Goal: Book appointment/travel/reservation

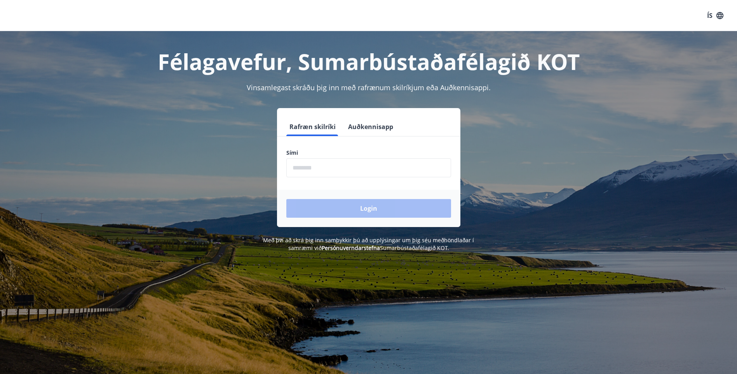
click at [315, 163] on input "phone" at bounding box center [368, 167] width 165 height 19
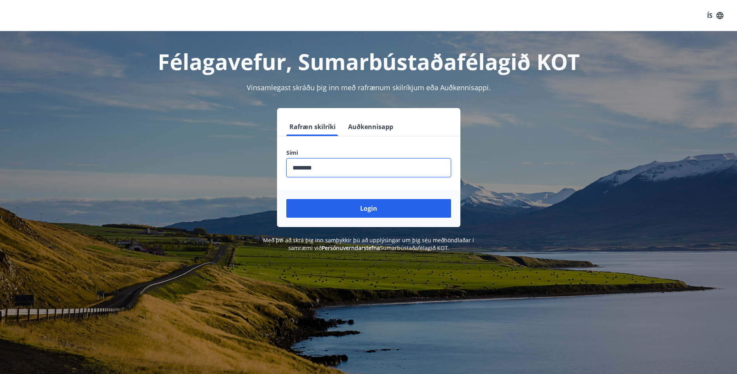
type input "********"
click at [286, 199] on button "Login" at bounding box center [368, 208] width 165 height 19
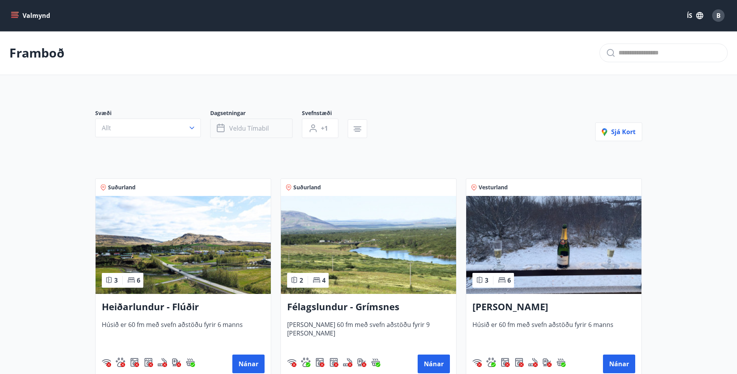
click at [257, 128] on span "Veldu tímabil" at bounding box center [249, 128] width 40 height 9
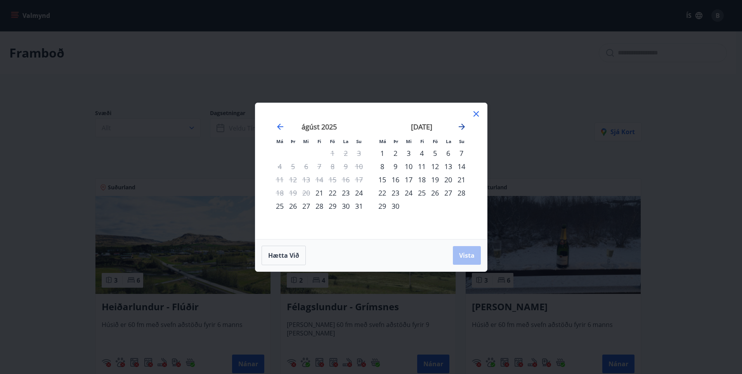
click at [464, 129] on icon "Move forward to switch to the next month." at bounding box center [461, 126] width 9 height 9
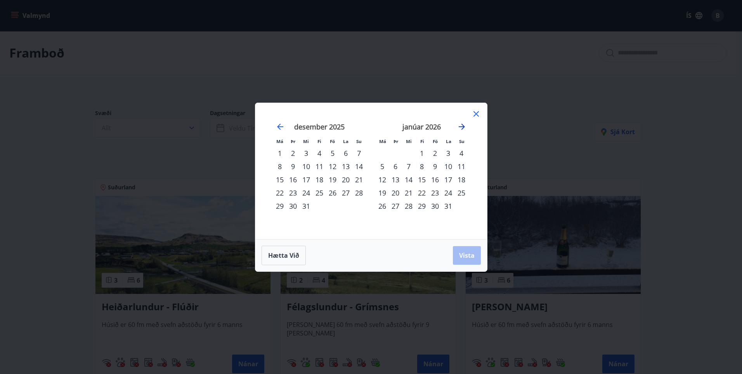
click at [464, 129] on icon "Move forward to switch to the next month." at bounding box center [461, 126] width 9 height 9
click at [322, 192] on div "23" at bounding box center [319, 192] width 13 height 13
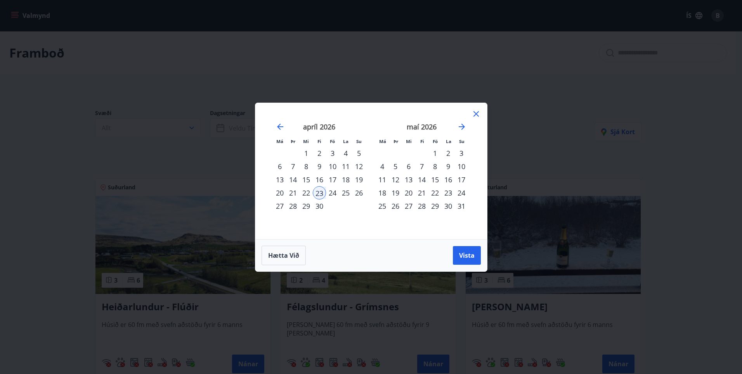
click at [360, 195] on div "26" at bounding box center [359, 192] width 13 height 13
click at [463, 254] on span "Vista" at bounding box center [467, 255] width 16 height 9
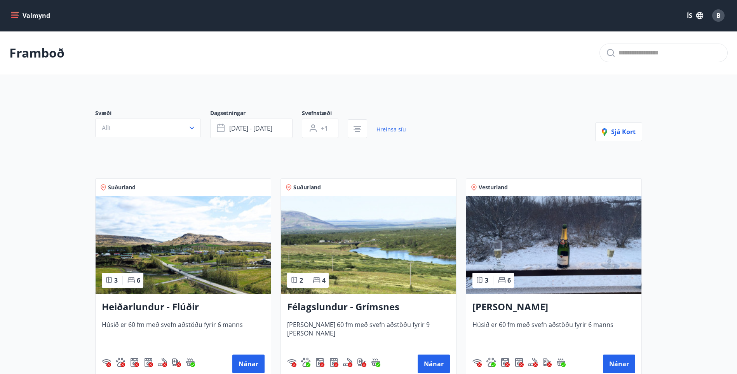
click at [343, 161] on div "Svæði Allt Dagsetningar [DATE] - [DATE] Svefnstæði +1 Hreinsa síu Sjá kort Suðu…" at bounding box center [368, 343] width 559 height 506
click at [546, 254] on img at bounding box center [553, 245] width 175 height 98
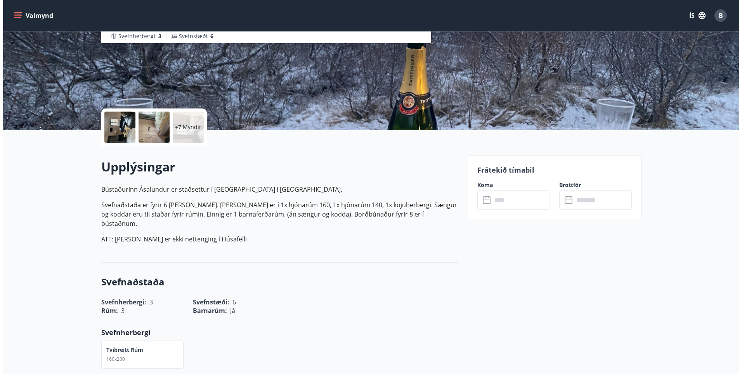
scroll to position [116, 0]
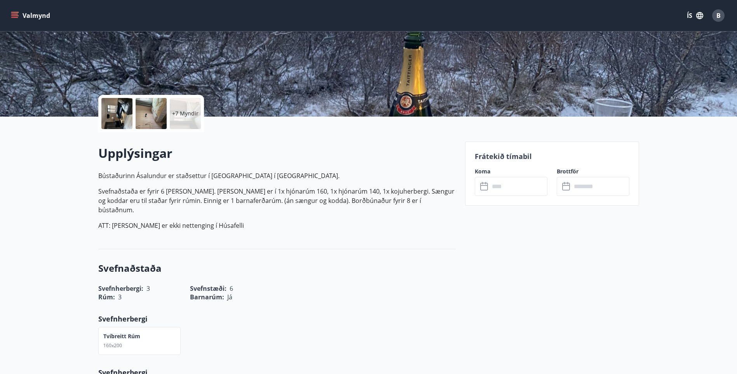
click at [185, 117] on p "+7 Myndir" at bounding box center [185, 113] width 26 height 8
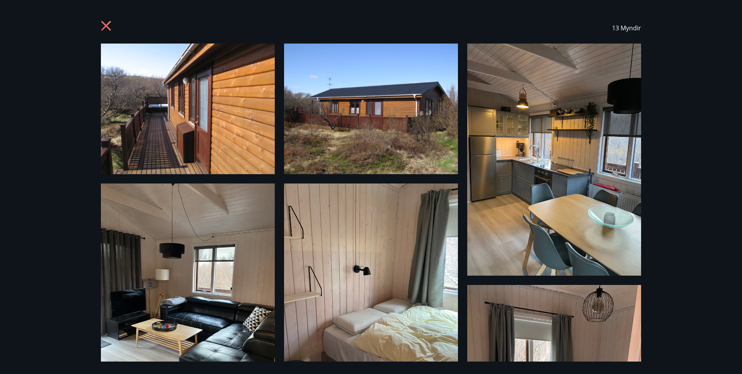
click at [110, 29] on icon at bounding box center [106, 26] width 10 height 10
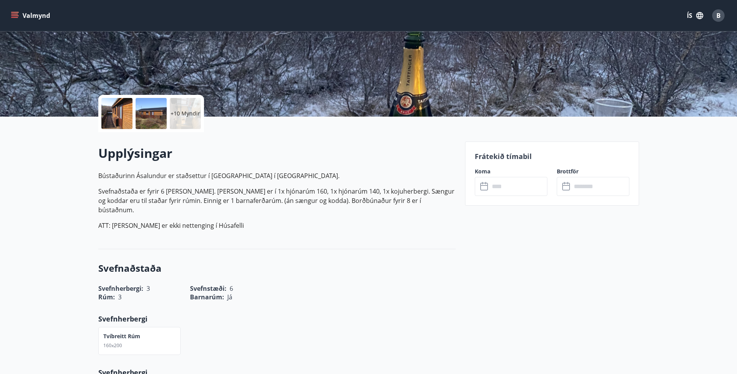
click at [172, 107] on div "+10 Myndir" at bounding box center [185, 113] width 31 height 31
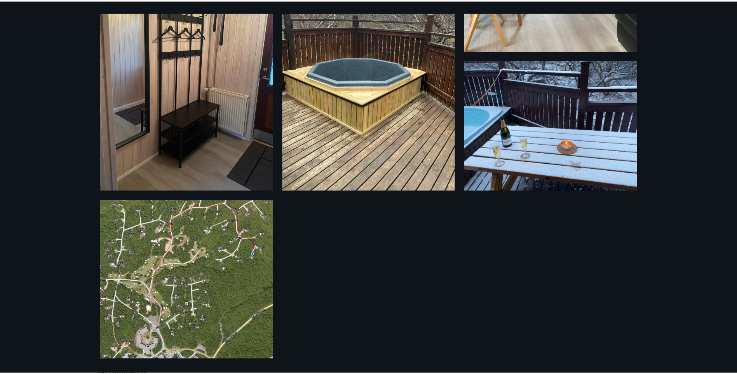
scroll to position [707, 0]
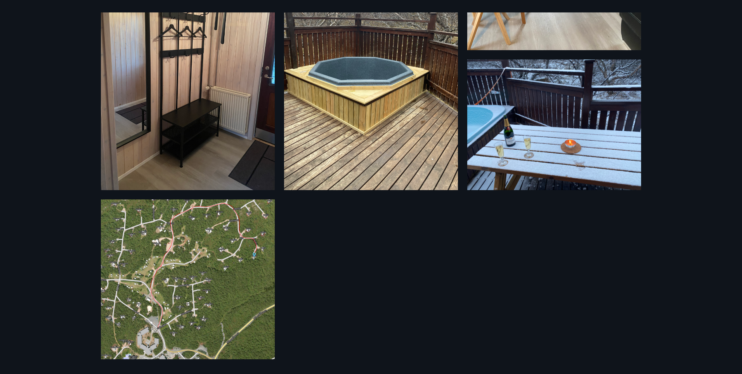
click at [26, 111] on div "13 Myndir" at bounding box center [371, 187] width 742 height 374
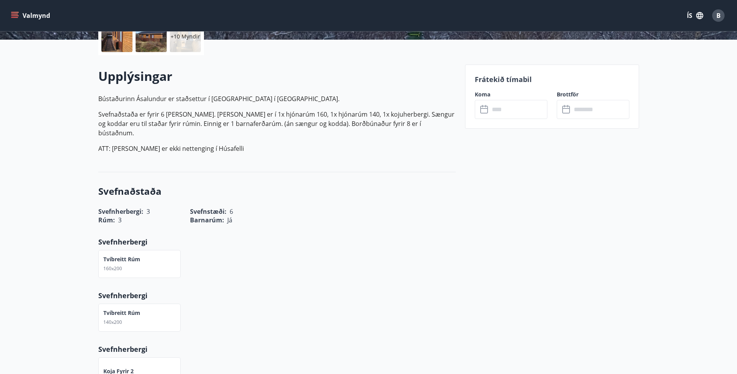
scroll to position [272, 0]
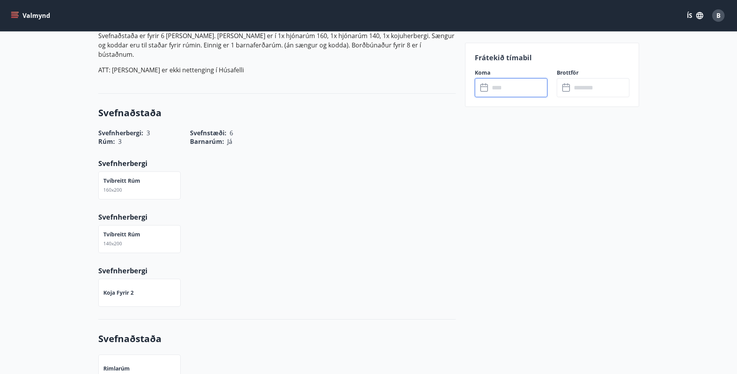
click at [496, 92] on input "text" at bounding box center [518, 87] width 58 height 19
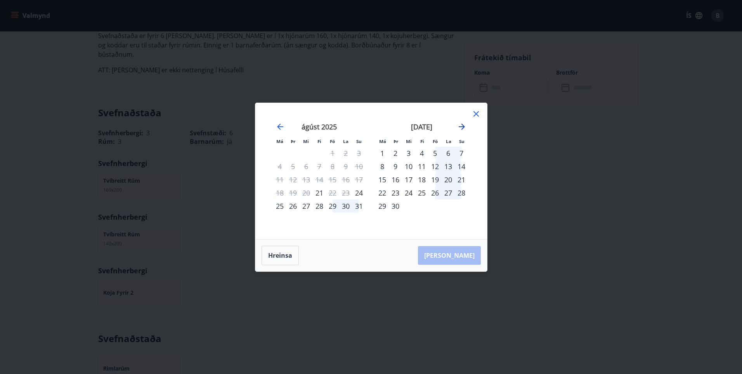
click at [462, 126] on icon "Move forward to switch to the next month." at bounding box center [462, 126] width 6 height 6
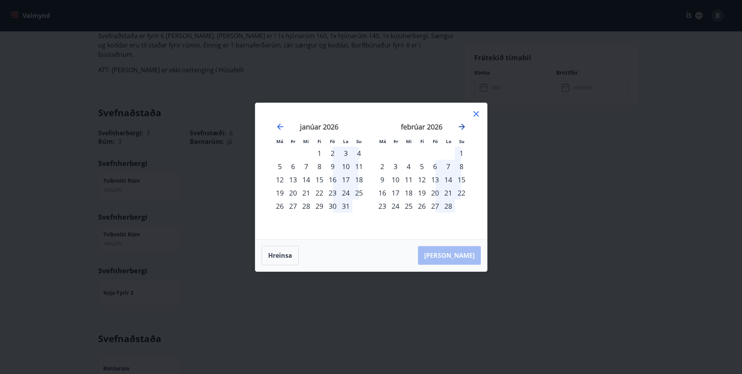
click at [462, 126] on icon "Move forward to switch to the next month." at bounding box center [462, 126] width 6 height 6
click at [424, 194] on div "23" at bounding box center [421, 192] width 13 height 13
click at [461, 195] on div "26" at bounding box center [461, 192] width 13 height 13
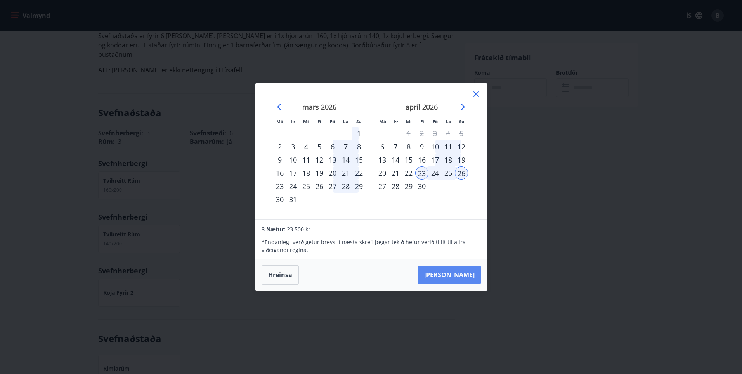
click at [453, 280] on button "[PERSON_NAME]" at bounding box center [449, 274] width 63 height 19
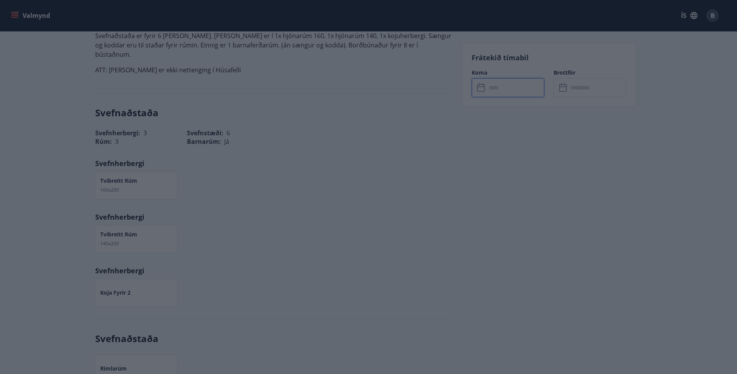
type input "******"
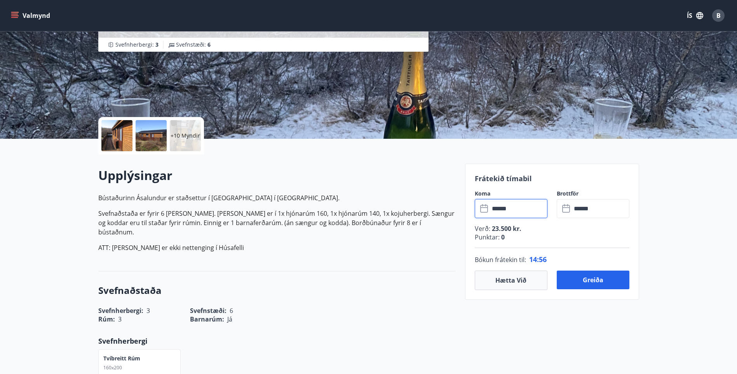
scroll to position [78, 0]
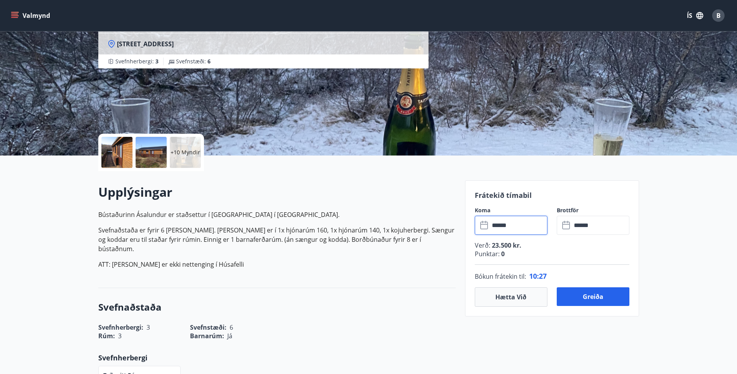
click at [495, 222] on input "******" at bounding box center [518, 225] width 58 height 19
click at [502, 225] on input "******" at bounding box center [518, 225] width 58 height 19
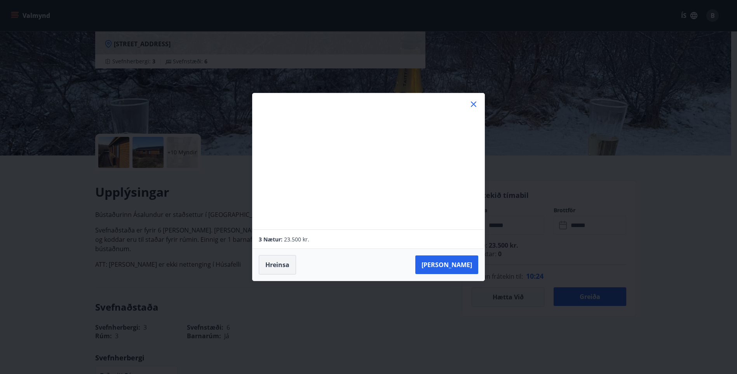
click at [283, 262] on button "Hreinsa" at bounding box center [277, 264] width 37 height 19
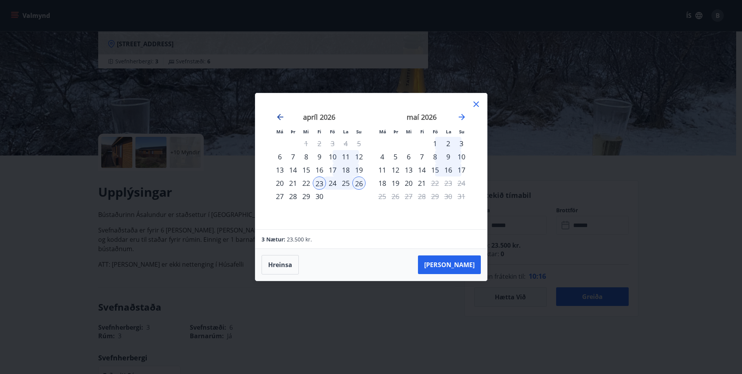
click at [278, 114] on icon "Move backward to switch to the previous month." at bounding box center [280, 116] width 9 height 9
click at [473, 104] on icon at bounding box center [476, 103] width 9 height 9
